Goal: Obtain resource: Obtain resource

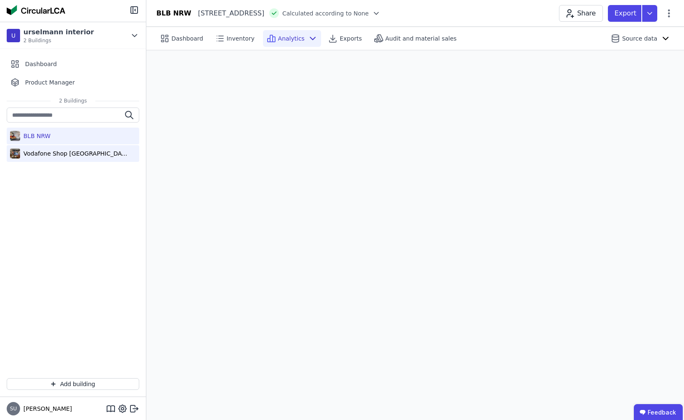
click at [102, 156] on div "Vodafone Shop Nürnberg" at bounding box center [73, 153] width 132 height 17
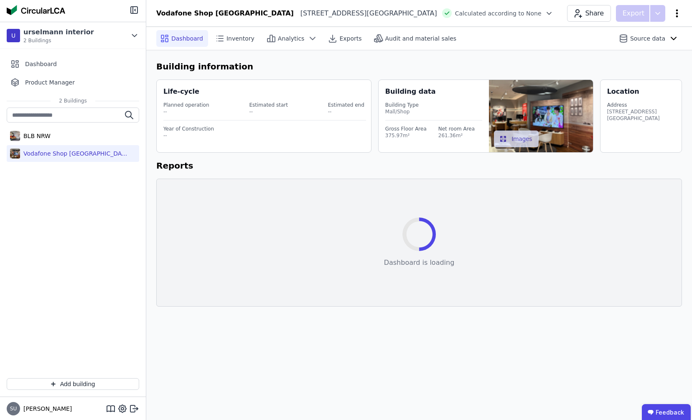
click at [679, 14] on icon at bounding box center [677, 13] width 10 height 10
click at [539, 64] on h6 "Building information" at bounding box center [419, 66] width 526 height 13
click at [122, 408] on icon at bounding box center [122, 408] width 10 height 10
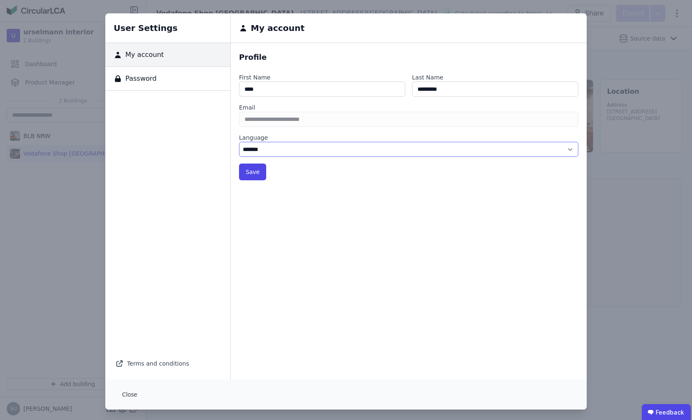
click at [255, 144] on select "******* ******" at bounding box center [408, 149] width 339 height 15
select select "*"
click at [239, 142] on select "******* ******" at bounding box center [408, 149] width 339 height 15
click at [249, 172] on button "Save" at bounding box center [252, 171] width 27 height 17
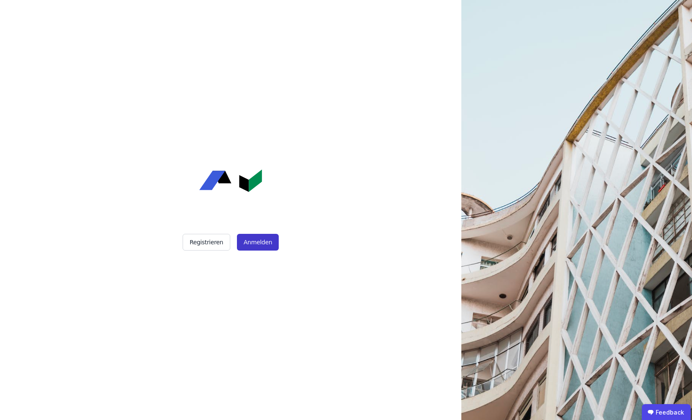
click at [257, 243] on button "Anmelden" at bounding box center [258, 242] width 42 height 17
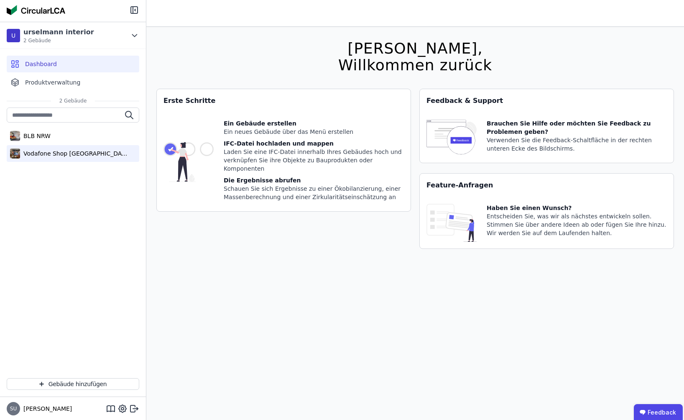
click at [81, 145] on div "Vodafone Shop Nürnberg" at bounding box center [73, 153] width 132 height 17
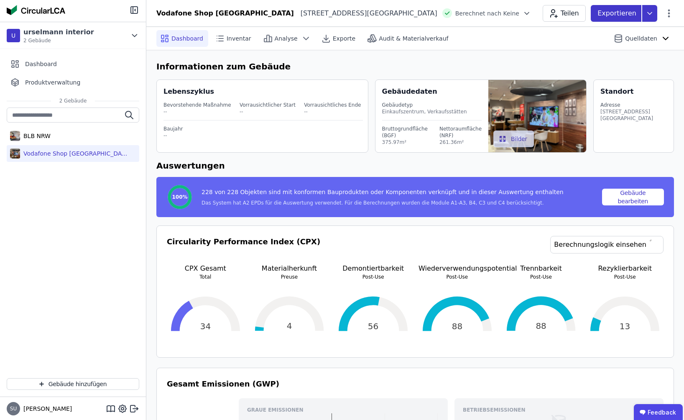
click at [654, 8] on icon at bounding box center [649, 13] width 15 height 17
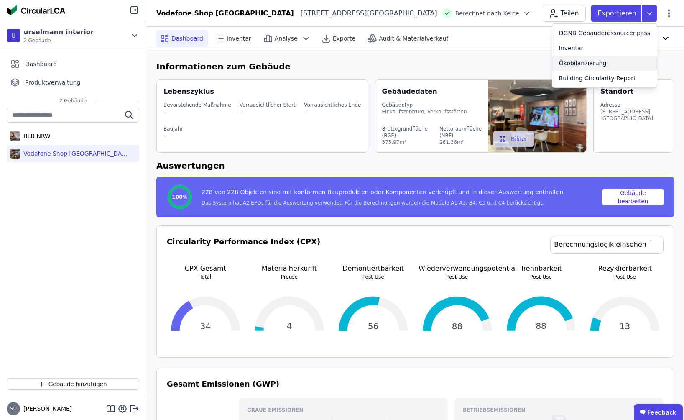
click at [612, 65] on div "Ökobilanzierung" at bounding box center [604, 63] width 104 height 15
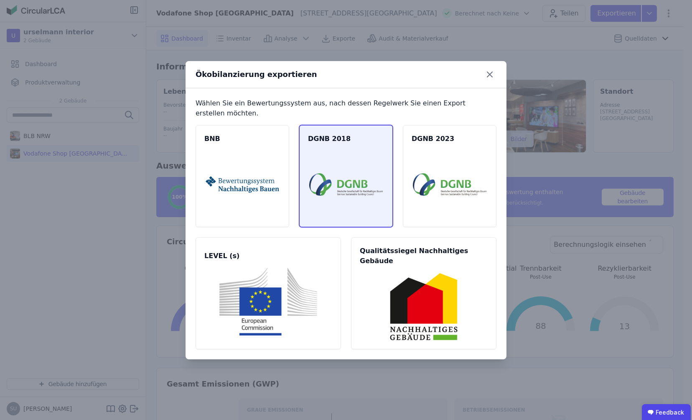
click at [343, 192] on img at bounding box center [346, 184] width 74 height 68
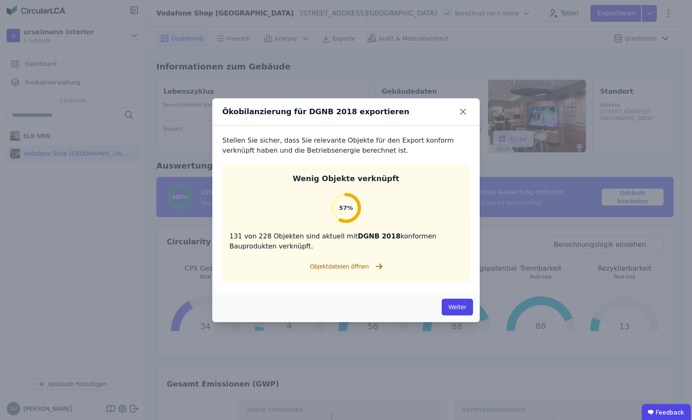
click at [464, 104] on div "Ökobilanzierung für DGNB 2018 exportieren" at bounding box center [345, 111] width 267 height 27
click at [464, 113] on icon at bounding box center [463, 111] width 5 height 5
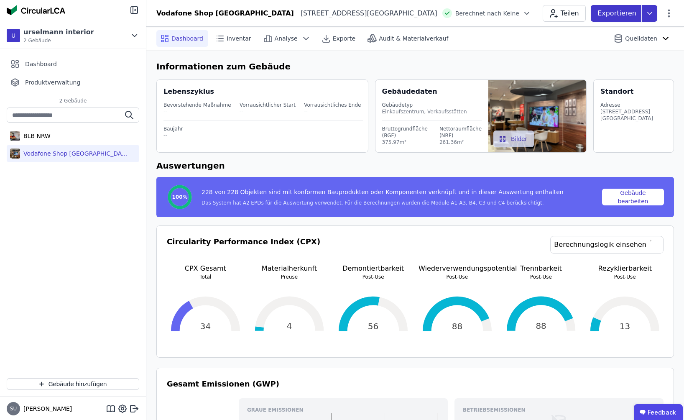
click at [646, 8] on icon at bounding box center [649, 13] width 15 height 17
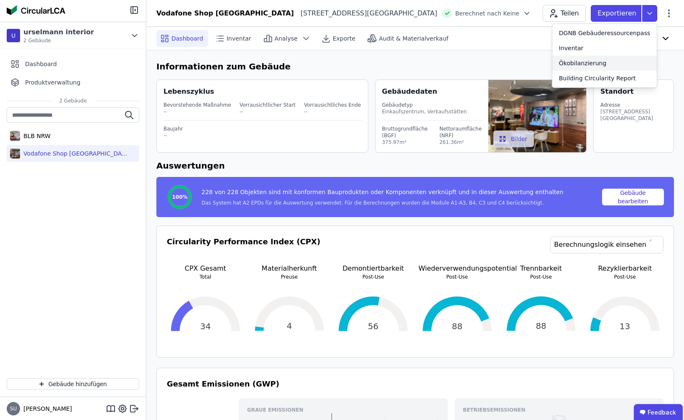
click at [611, 59] on div "Ökobilanzierung" at bounding box center [604, 63] width 104 height 15
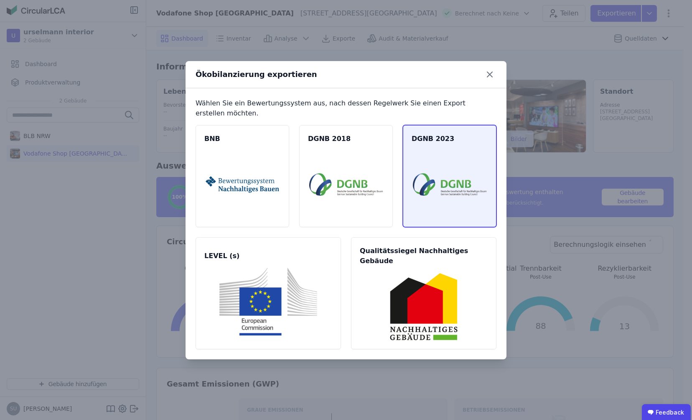
click at [464, 185] on img at bounding box center [450, 184] width 74 height 68
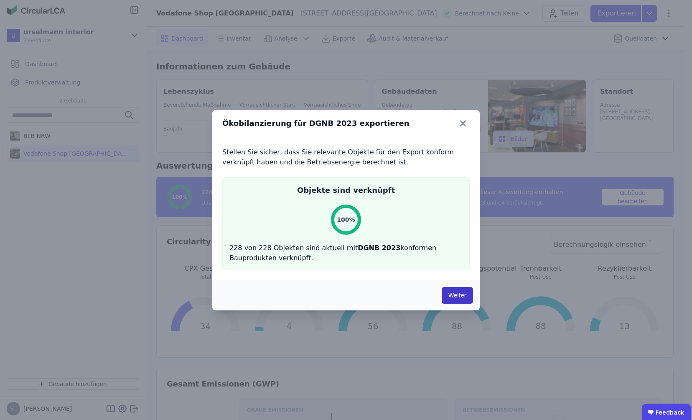
click at [458, 296] on button "Weiter" at bounding box center [457, 295] width 31 height 17
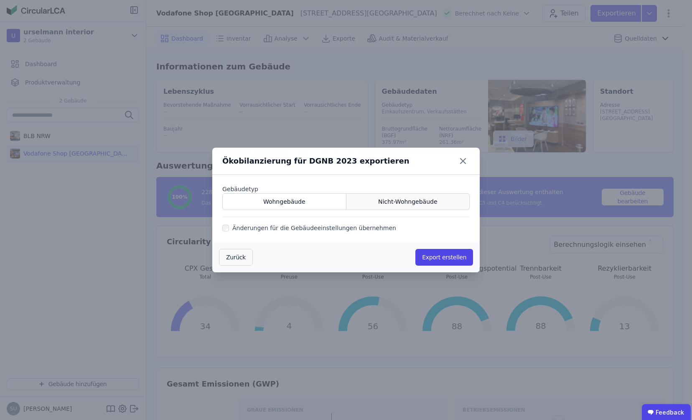
click at [390, 202] on span "Nicht-Wohngebäude" at bounding box center [407, 201] width 59 height 8
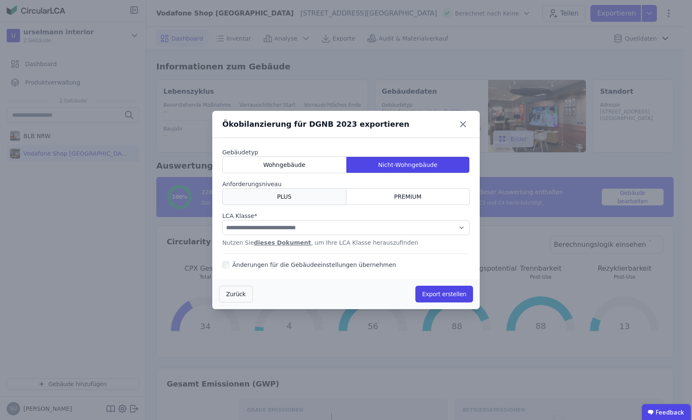
click at [323, 200] on div "PLUS" at bounding box center [284, 196] width 124 height 17
click at [347, 227] on select "**********" at bounding box center [345, 227] width 247 height 15
click at [277, 244] on link "dieses Dokument" at bounding box center [282, 242] width 57 height 7
click at [308, 227] on select "**********" at bounding box center [345, 227] width 247 height 15
select select "*"
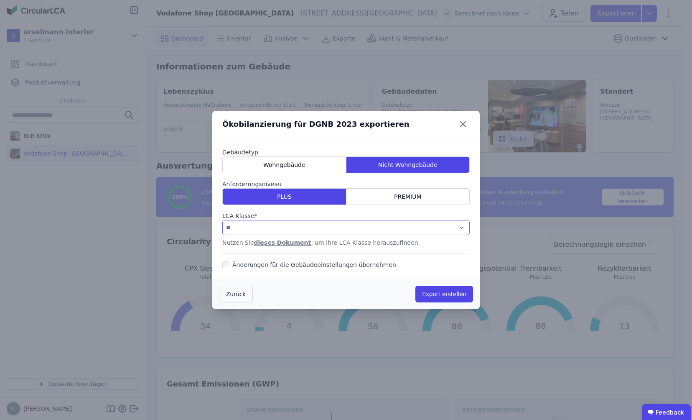
click at [222, 220] on select "**********" at bounding box center [345, 227] width 247 height 15
click at [364, 266] on label "Änderungen für die Gebäudeeinstellungen übernehmen" at bounding box center [312, 264] width 167 height 8
click at [370, 262] on label "Änderungen für die Gebäudeeinstellungen übernehmen" at bounding box center [312, 264] width 167 height 8
click at [445, 290] on button "Export erstellen" at bounding box center [444, 293] width 58 height 17
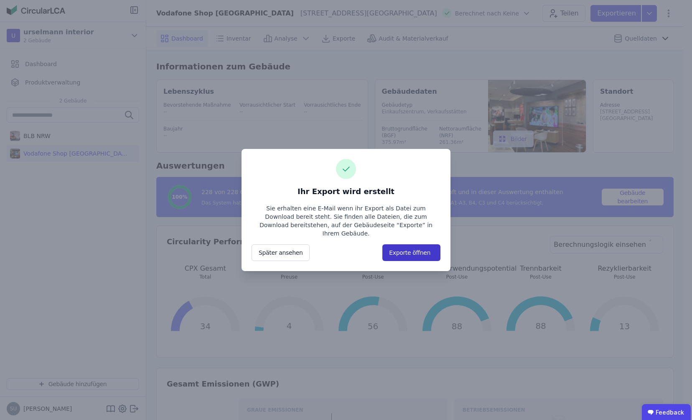
click at [426, 250] on button "Exporte öffnen" at bounding box center [411, 252] width 58 height 17
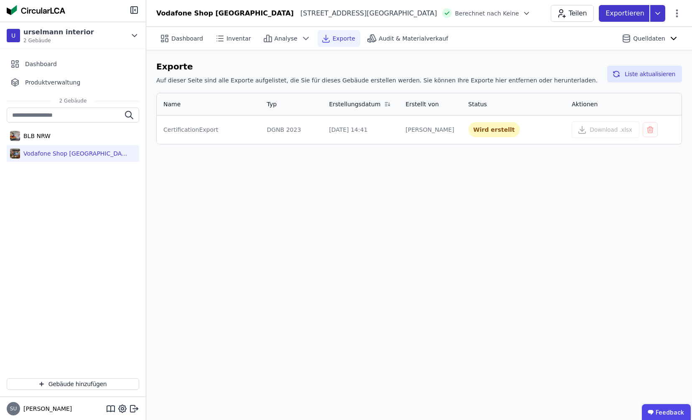
click at [659, 18] on icon at bounding box center [657, 13] width 15 height 17
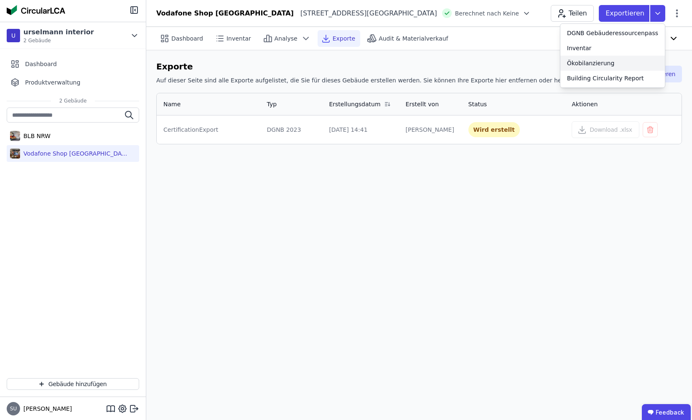
click at [632, 66] on div "Ökobilanzierung" at bounding box center [612, 63] width 104 height 15
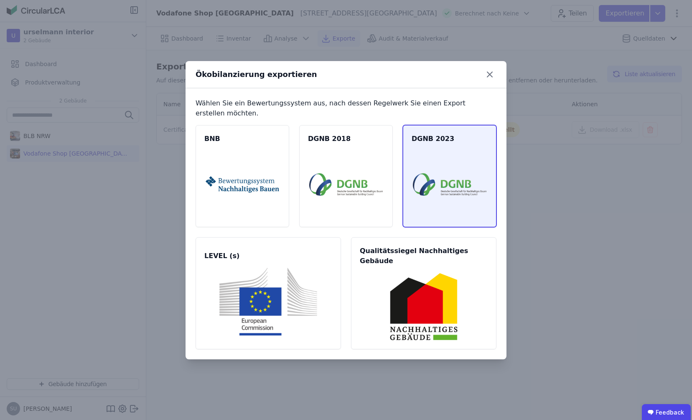
click at [426, 183] on img at bounding box center [450, 184] width 74 height 68
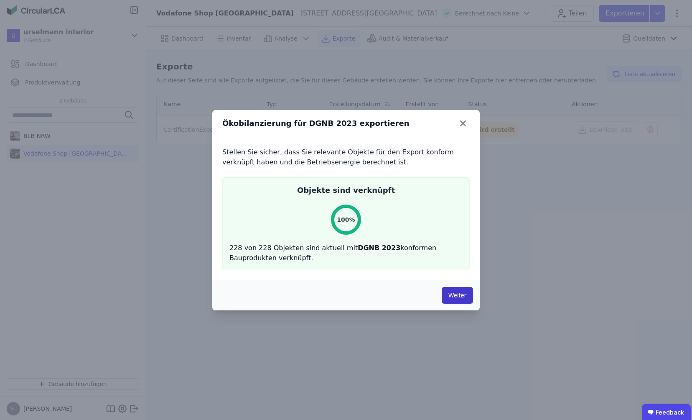
click at [453, 292] on button "Weiter" at bounding box center [457, 295] width 31 height 17
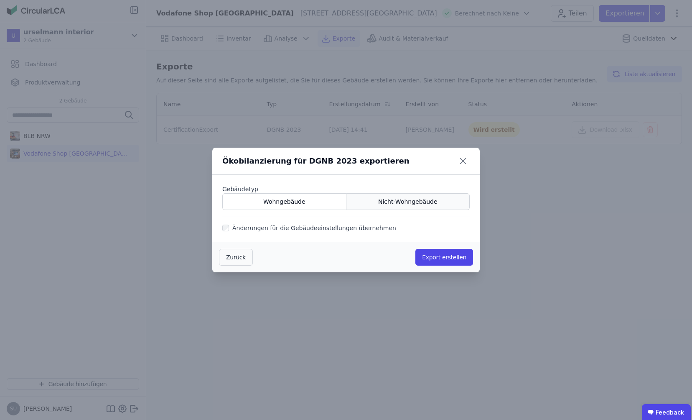
click at [384, 206] on div "Nicht-Wohngebäude" at bounding box center [408, 201] width 124 height 17
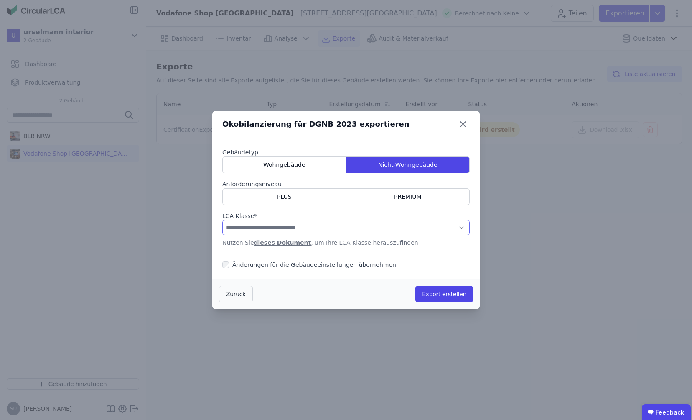
click at [270, 228] on select "**********" at bounding box center [345, 227] width 247 height 15
select select "*"
click at [222, 220] on select "**********" at bounding box center [345, 227] width 247 height 15
click at [464, 117] on icon at bounding box center [462, 123] width 13 height 13
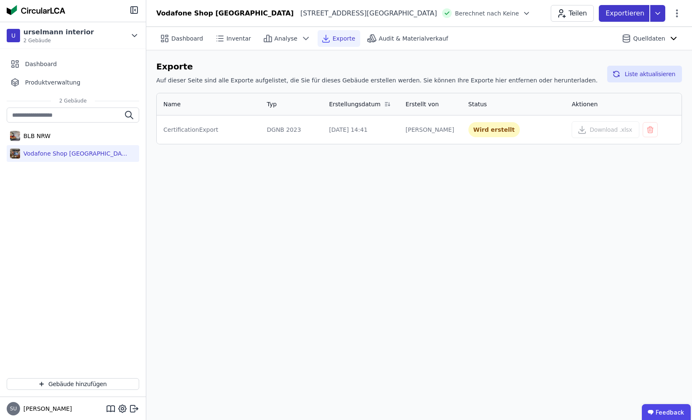
click at [661, 8] on icon at bounding box center [657, 13] width 15 height 17
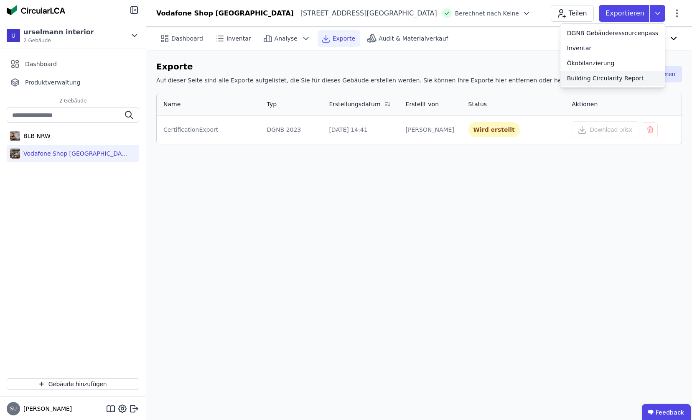
click at [619, 76] on div "Building Circularity Report" at bounding box center [605, 78] width 77 height 8
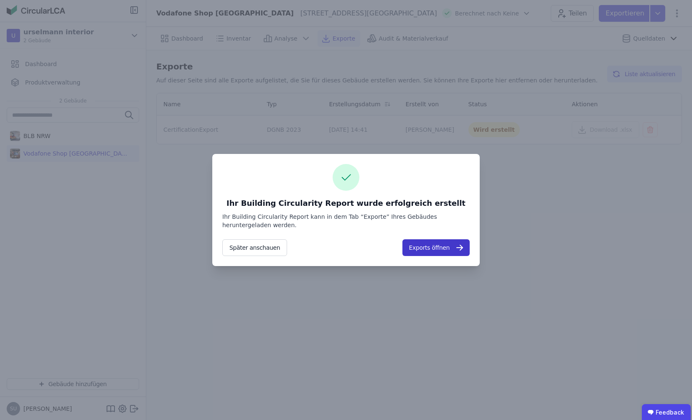
click at [456, 248] on icon "button" at bounding box center [460, 247] width 10 height 10
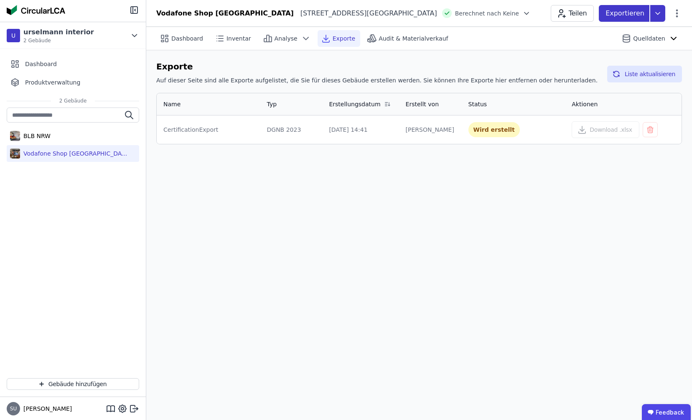
click at [661, 9] on icon at bounding box center [657, 13] width 15 height 17
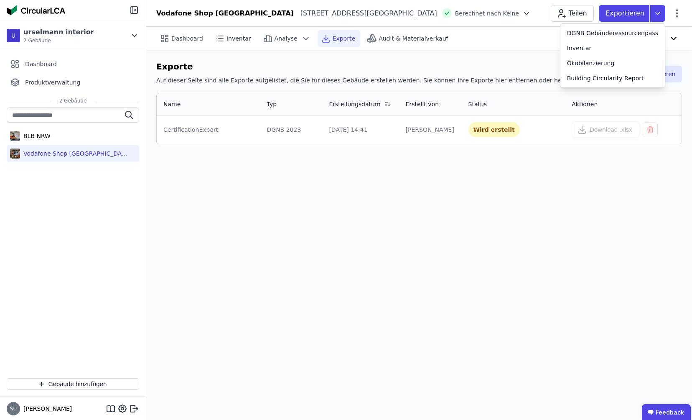
click at [448, 260] on div "Dashboard Inventar Analyse Exporte Audit & Materialverkauf Quelldaten Exporte A…" at bounding box center [419, 223] width 546 height 393
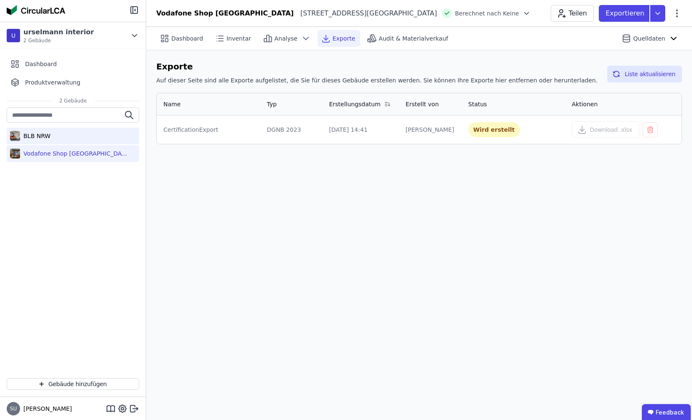
click at [92, 133] on div "BLB NRW" at bounding box center [73, 135] width 132 height 17
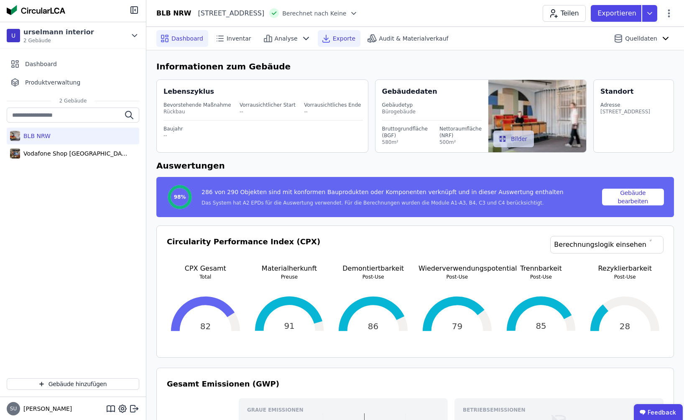
click at [333, 32] on div "Exporte" at bounding box center [339, 38] width 43 height 17
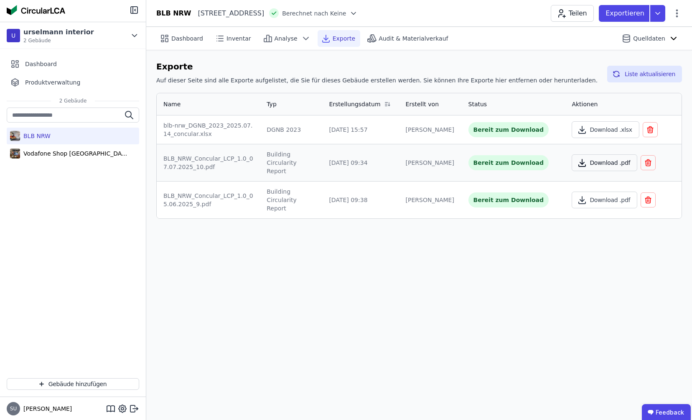
click at [591, 160] on button "Download .pdf" at bounding box center [605, 162] width 66 height 17
click at [284, 39] on span "Analyse" at bounding box center [286, 38] width 23 height 8
click at [81, 152] on div "Vodafone Shop Nürnberg" at bounding box center [74, 153] width 109 height 8
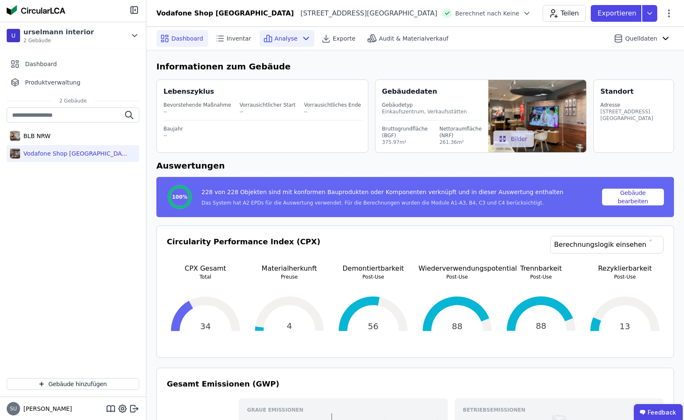
click at [285, 39] on span "Analyse" at bounding box center [286, 38] width 23 height 8
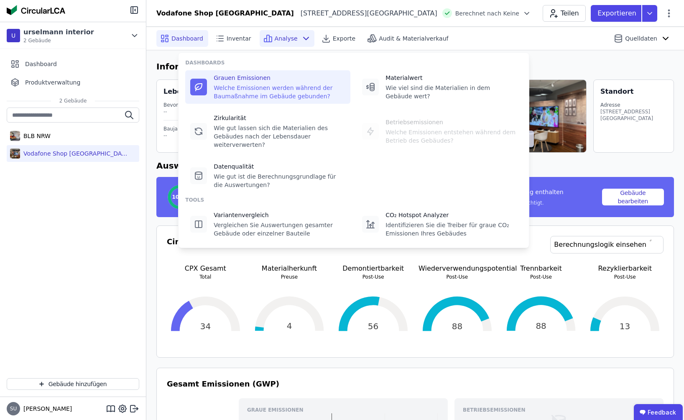
click at [287, 96] on div "Welche Emissionen werden während der Baumaßnahme im Gebäude gebunden?" at bounding box center [280, 92] width 132 height 17
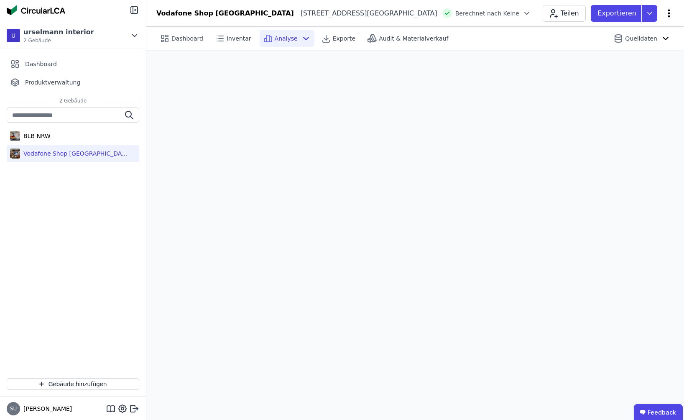
click at [673, 11] on icon at bounding box center [669, 13] width 10 height 10
click at [47, 303] on div "BLB NRW Vodafone Shop Nürnberg" at bounding box center [73, 239] width 146 height 264
click at [133, 407] on icon at bounding box center [134, 408] width 10 height 10
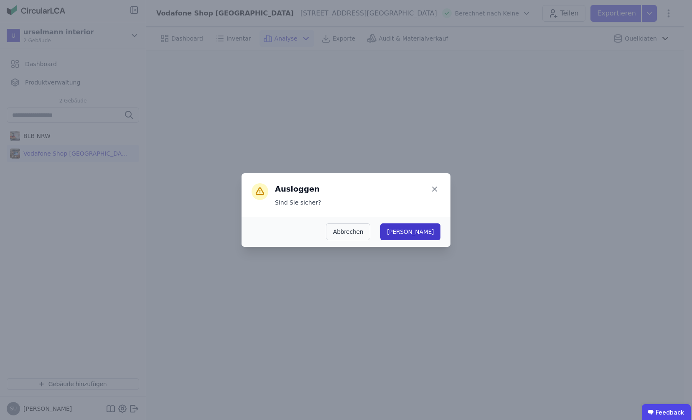
click at [432, 232] on button "Ja" at bounding box center [410, 231] width 60 height 17
